Goal: Find contact information: Find contact information

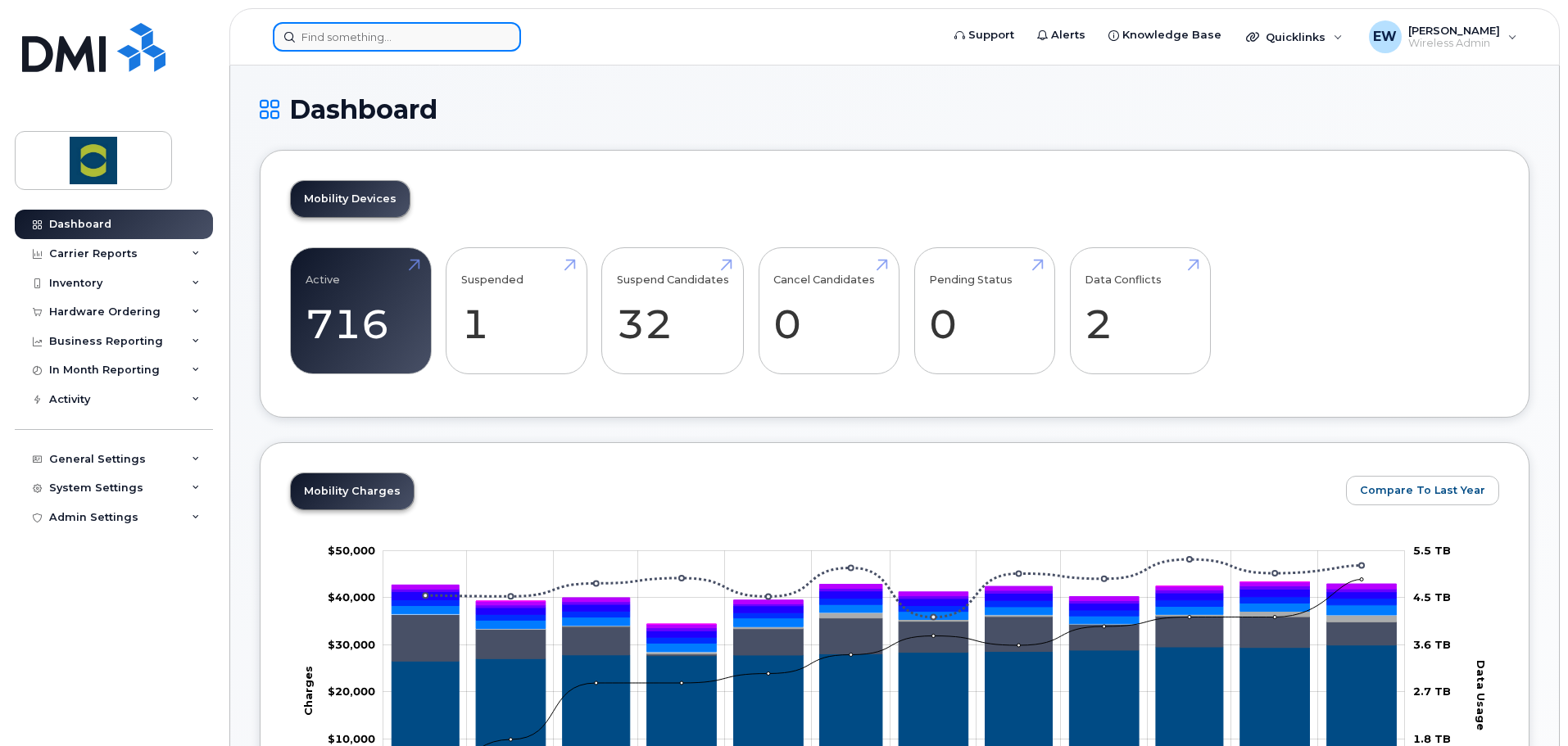
click at [374, 44] on input at bounding box center [397, 37] width 248 height 29
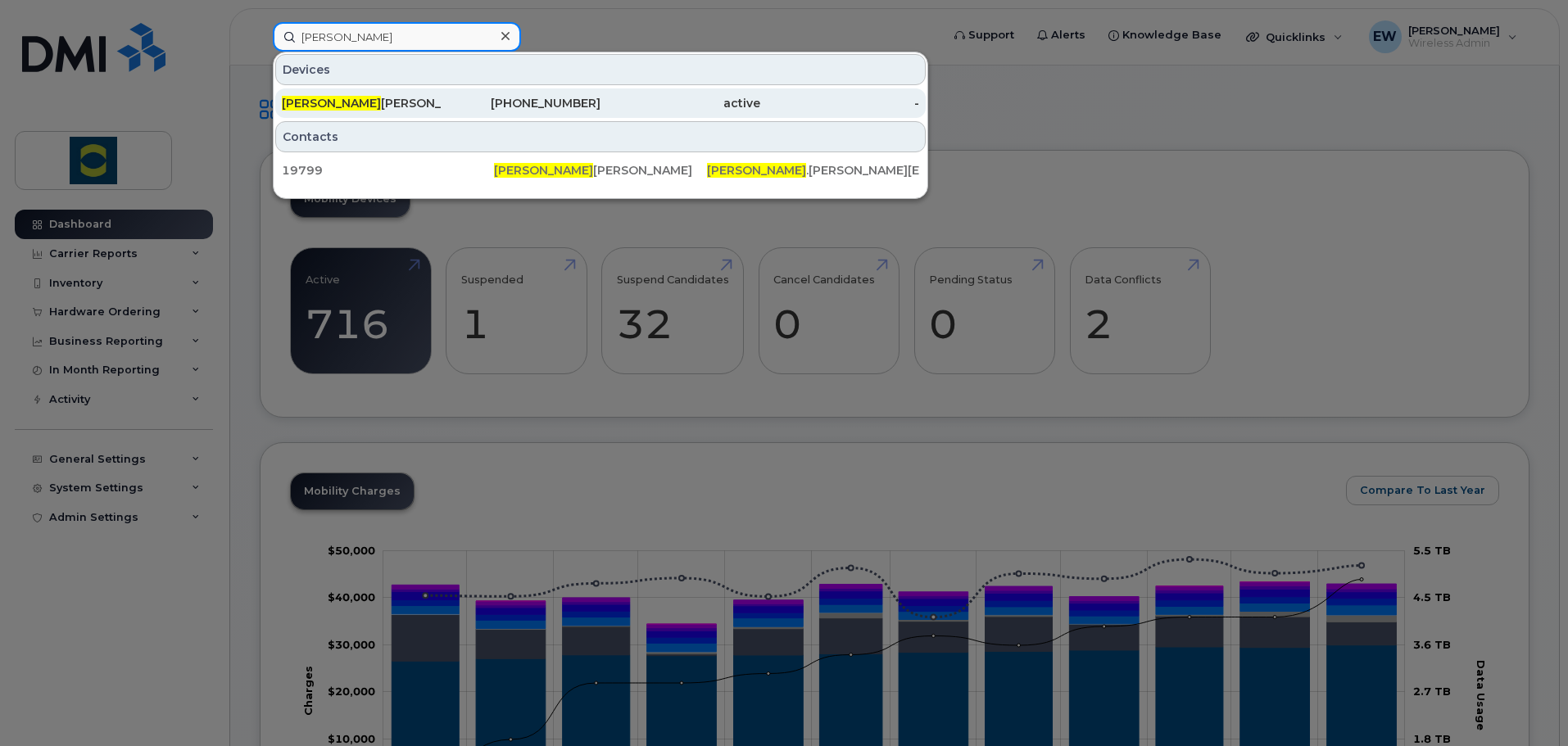
type input "[PERSON_NAME]"
click at [365, 108] on div "[PERSON_NAME]" at bounding box center [361, 103] width 160 height 16
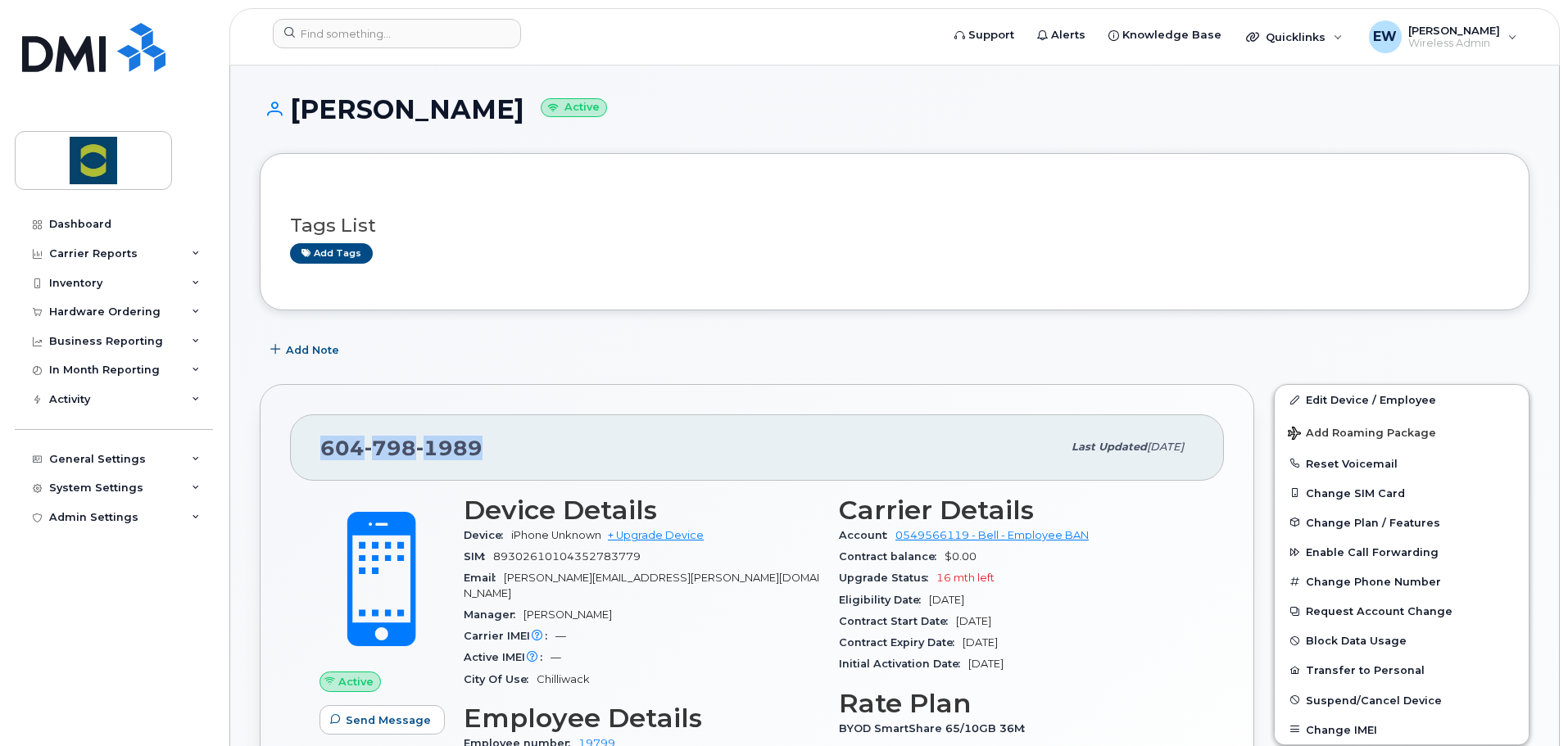
drag, startPoint x: 493, startPoint y: 446, endPoint x: 312, endPoint y: 444, distance: 181.0
click at [312, 444] on div "[PHONE_NUMBER] Last updated [DATE]" at bounding box center [757, 447] width 934 height 65
copy span "[PHONE_NUMBER]"
